Goal: Information Seeking & Learning: Learn about a topic

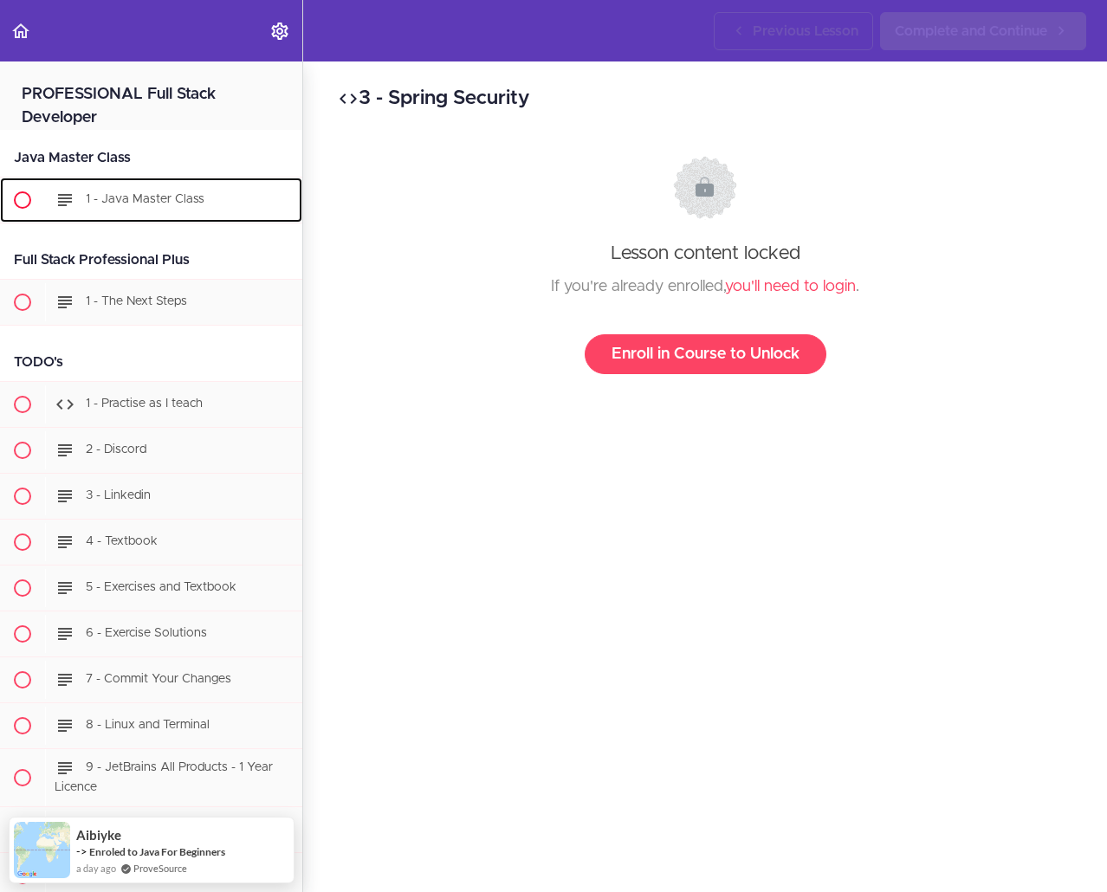
click at [186, 183] on div "1 - Java Master Class" at bounding box center [173, 200] width 257 height 38
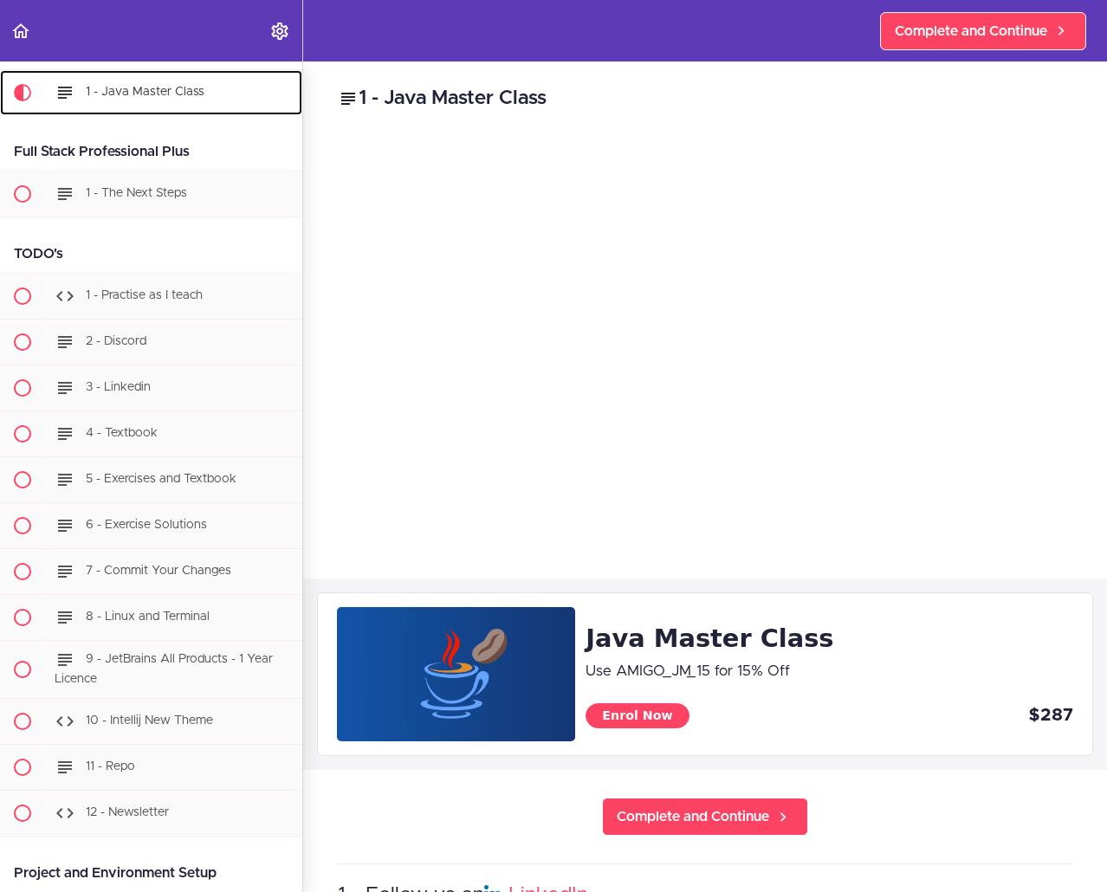
scroll to position [112, 0]
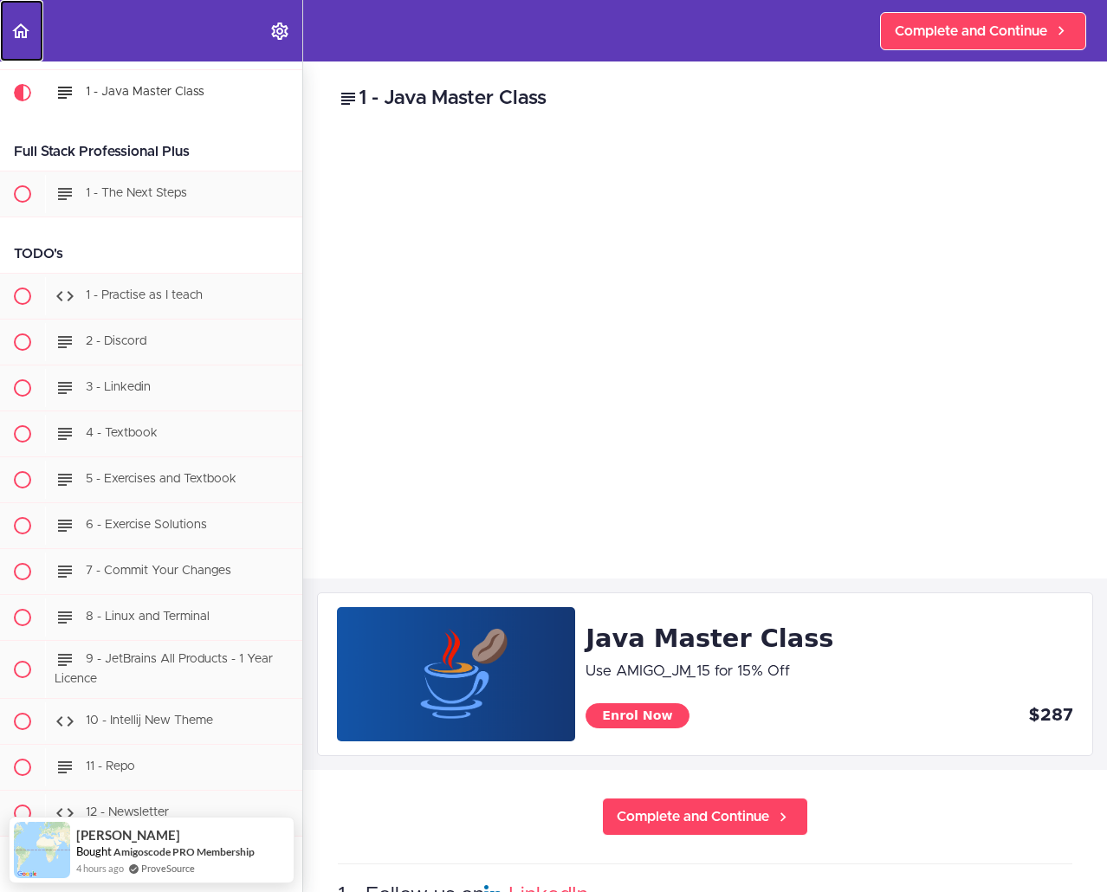
click at [22, 41] on icon "Back to course curriculum" at bounding box center [20, 31] width 21 height 21
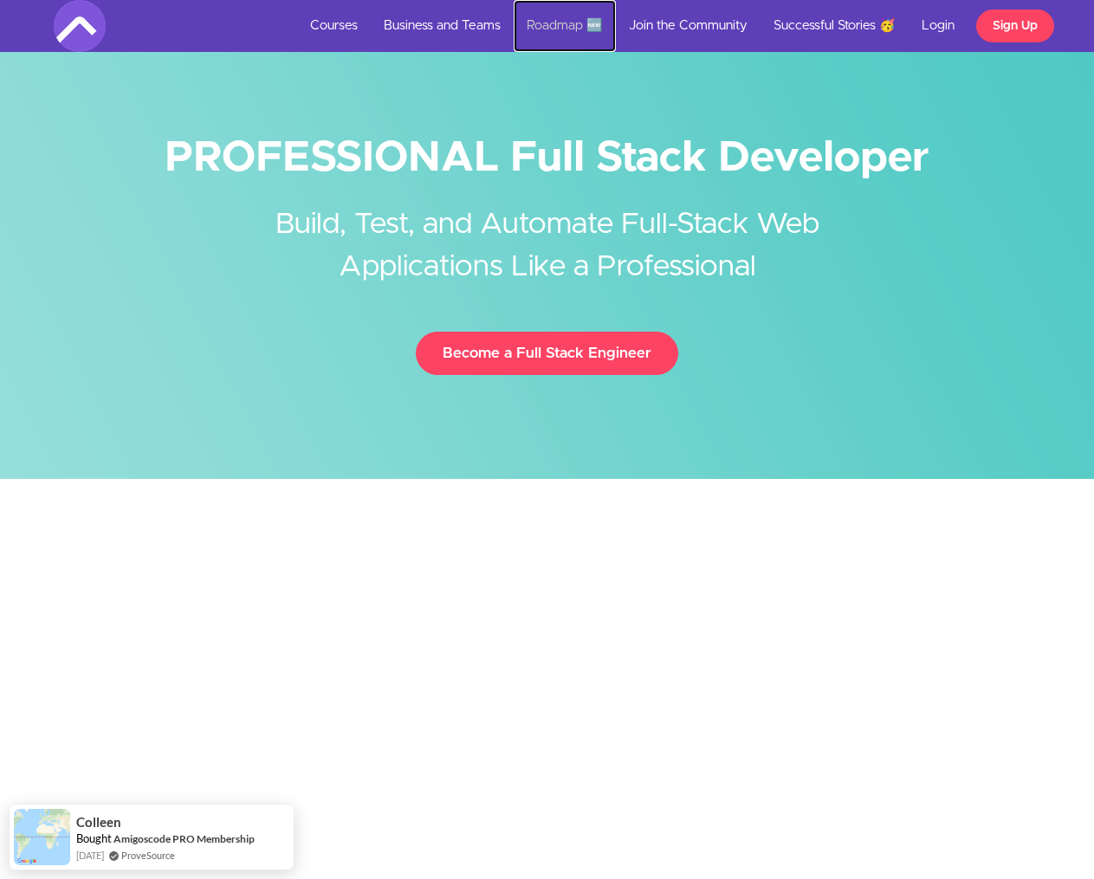
click at [562, 26] on link "Roadmap 🆕" at bounding box center [565, 26] width 102 height 52
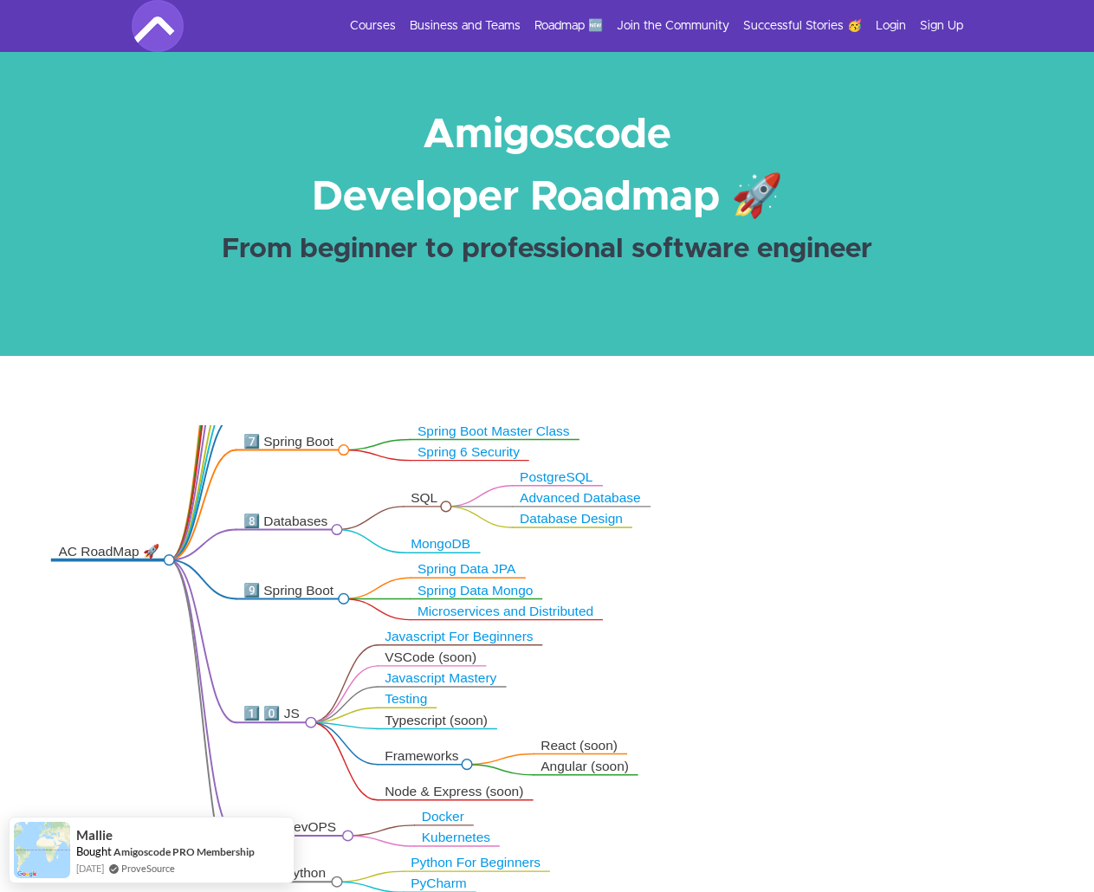
drag, startPoint x: 359, startPoint y: 761, endPoint x: 109, endPoint y: 631, distance: 281.7
click at [109, 631] on icon ".markmap{font:300 16px/20px sans-serif}.markmap-link{fill:none}.markmap-node>ci…" at bounding box center [547, 692] width 1094 height 535
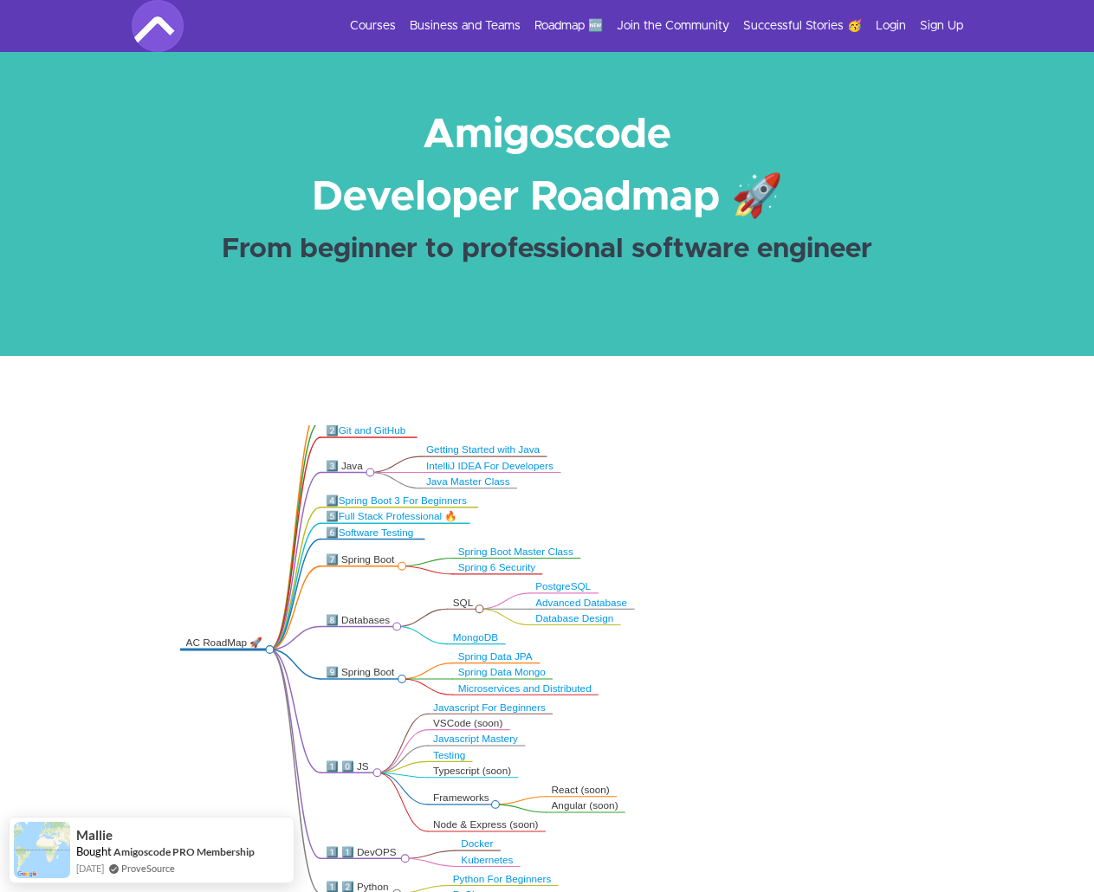
drag, startPoint x: 48, startPoint y: 699, endPoint x: 53, endPoint y: 776, distance: 77.3
click at [52, 774] on icon ".markmap{font:300 16px/20px sans-serif}.markmap-link{fill:none}.markmap-node>ci…" at bounding box center [547, 692] width 1094 height 535
